Goal: Use online tool/utility: Utilize a website feature to perform a specific function

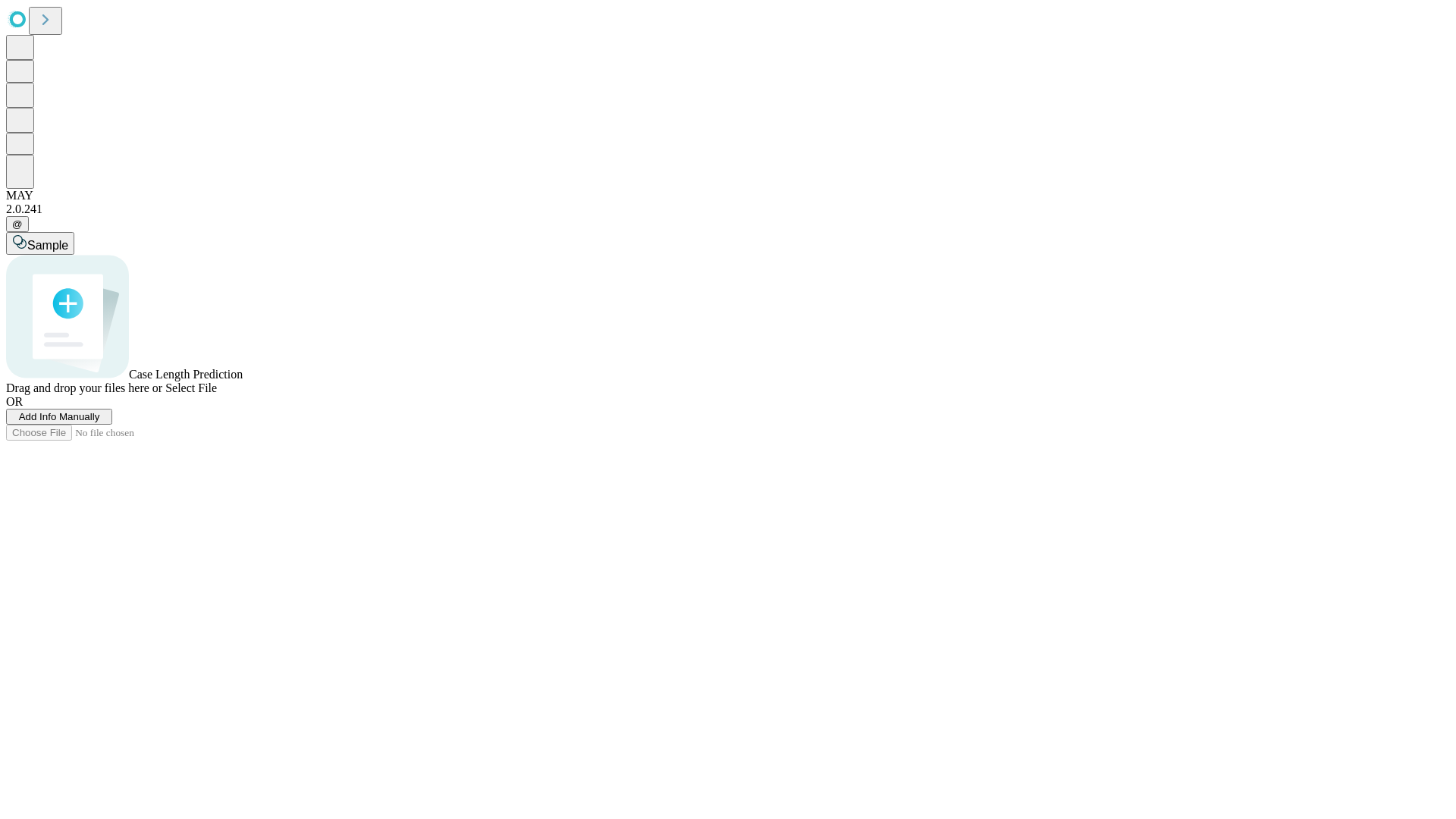
click at [100, 423] on span "Add Info Manually" at bounding box center [59, 416] width 81 height 12
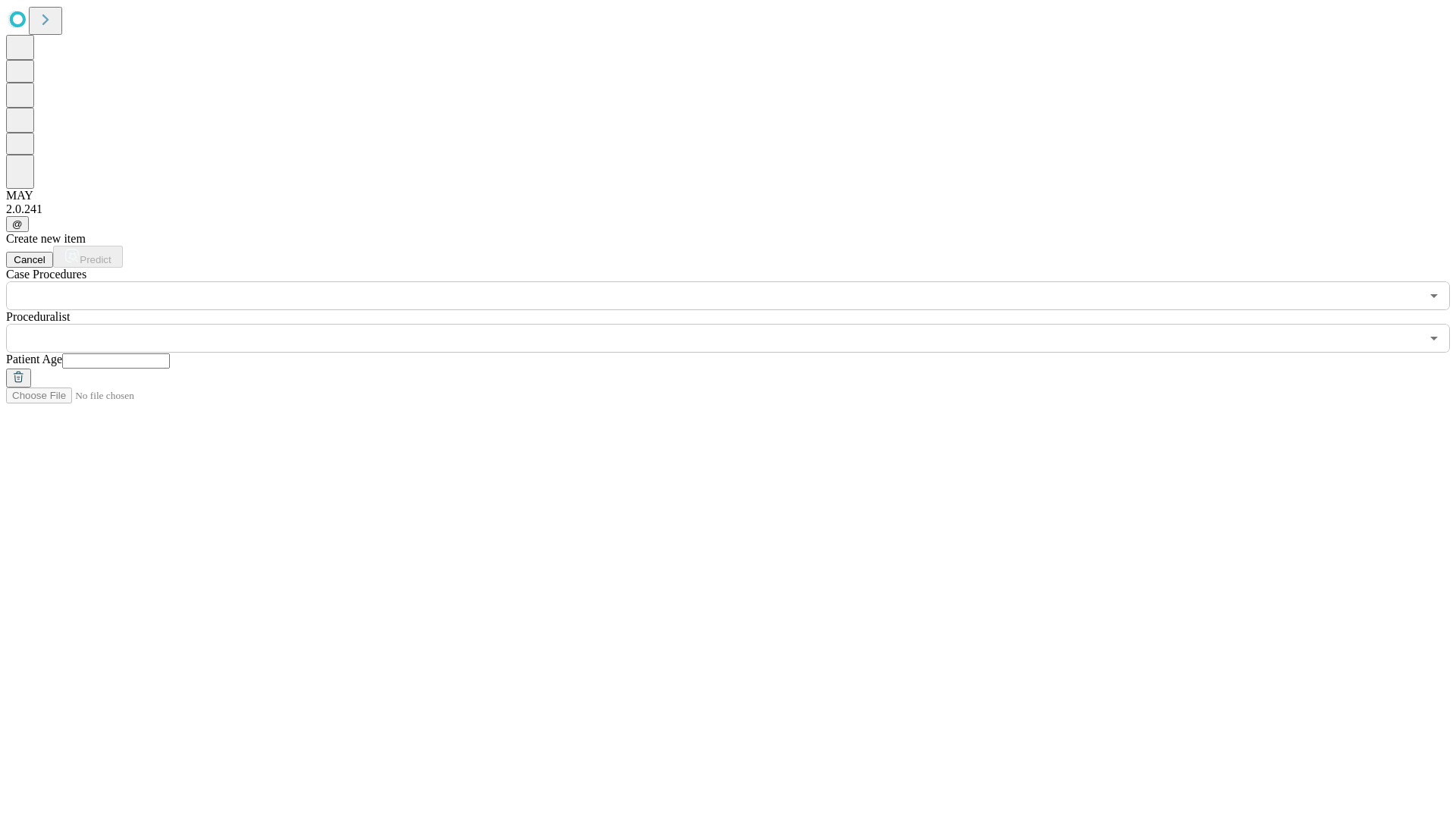
click at [170, 354] on input "text" at bounding box center [116, 361] width 108 height 15
type input "**"
click at [738, 324] on input "text" at bounding box center [713, 338] width 1414 height 29
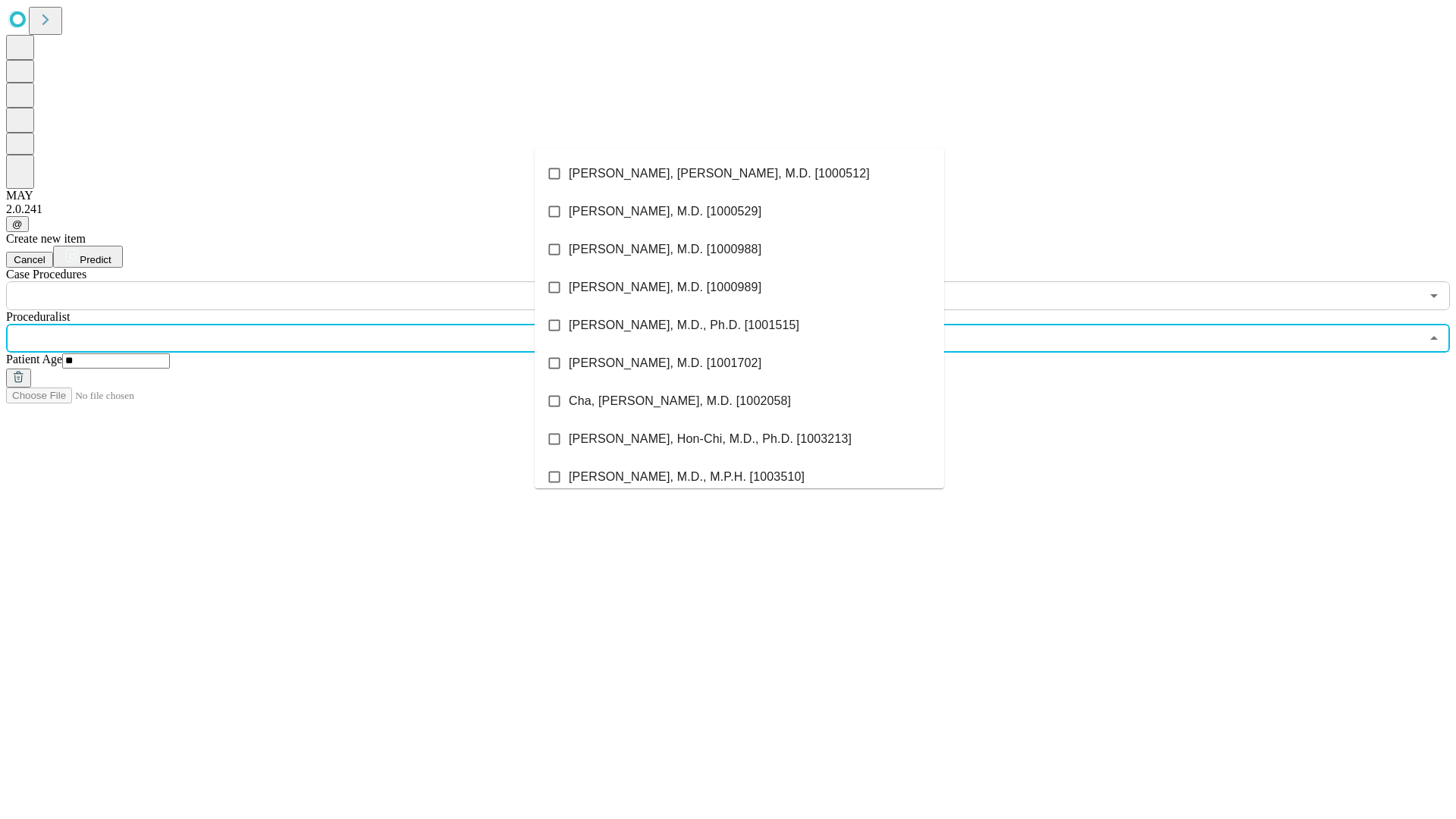
click at [739, 173] on li "[PERSON_NAME], [PERSON_NAME], M.D. [1000512]" at bounding box center [739, 174] width 410 height 38
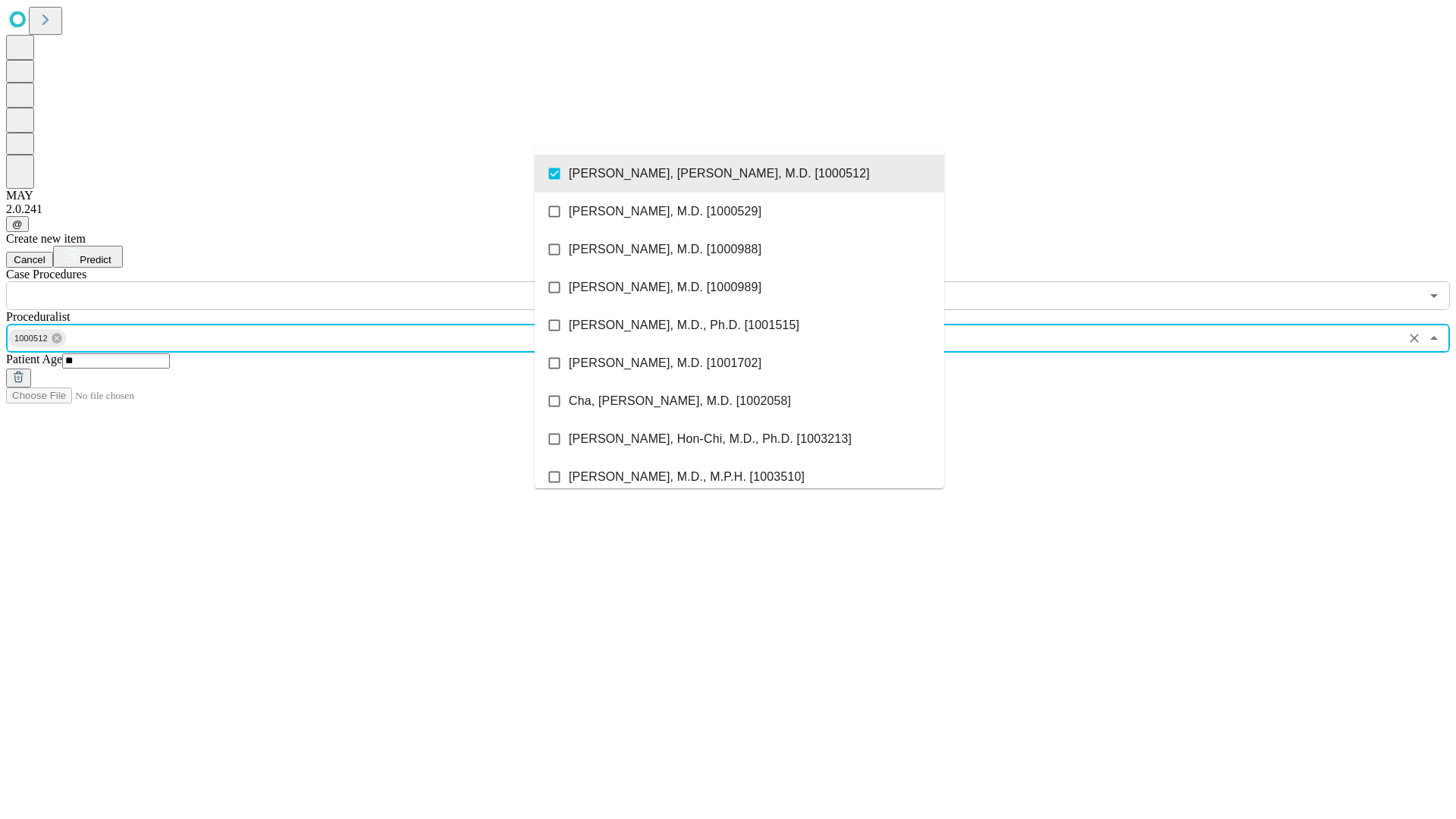
click at [318, 281] on input "text" at bounding box center [713, 296] width 1414 height 29
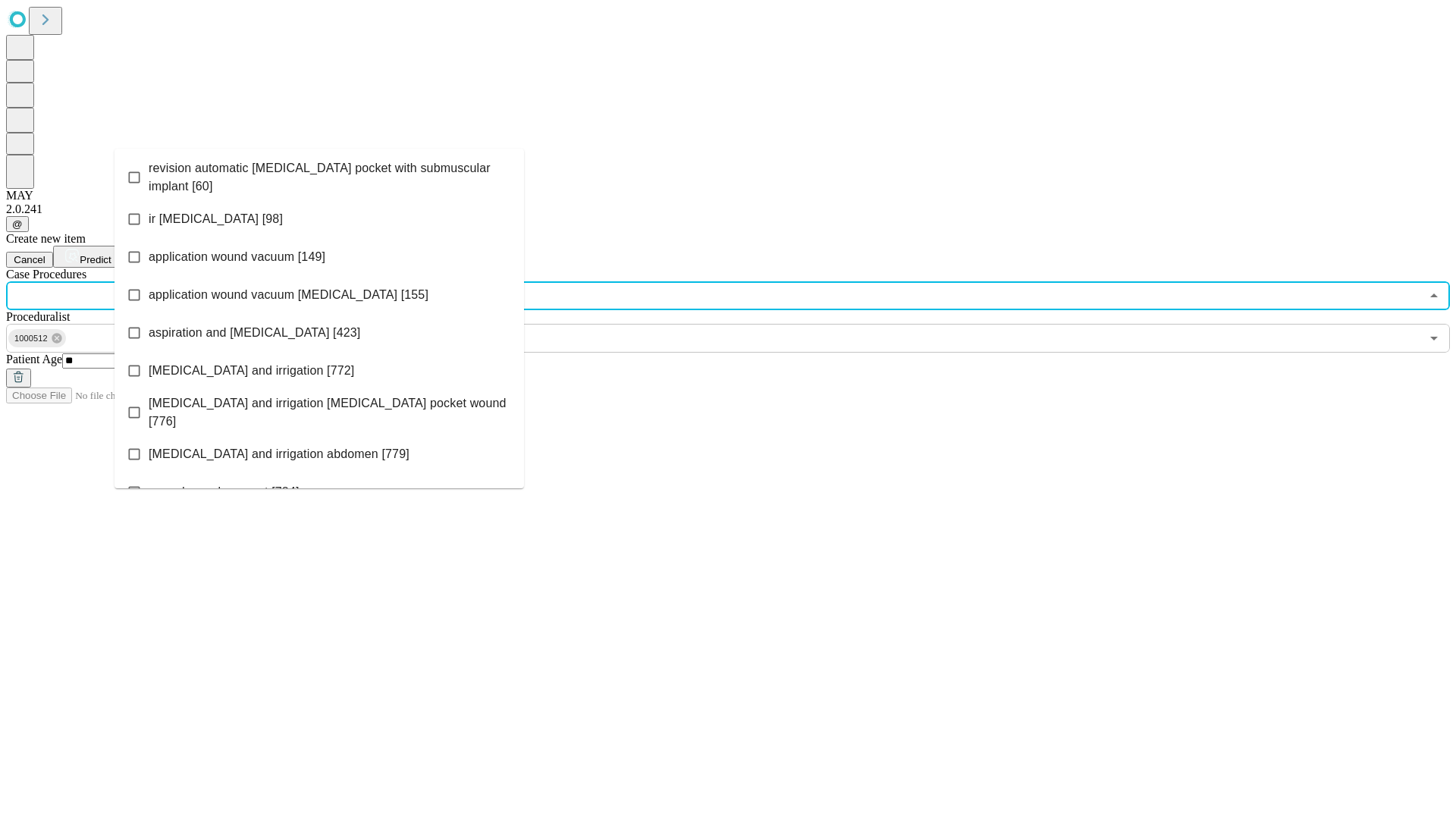
click at [319, 173] on span "revision automatic [MEDICAL_DATA] pocket with submuscular implant [60]" at bounding box center [330, 178] width 364 height 36
click at [111, 254] on span "Predict" at bounding box center [95, 259] width 31 height 12
